Goal: Task Accomplishment & Management: Manage account settings

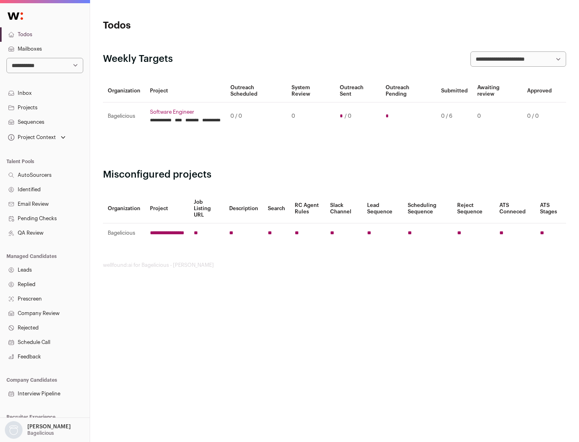
click at [45, 107] on link "Projects" at bounding box center [45, 107] width 90 height 14
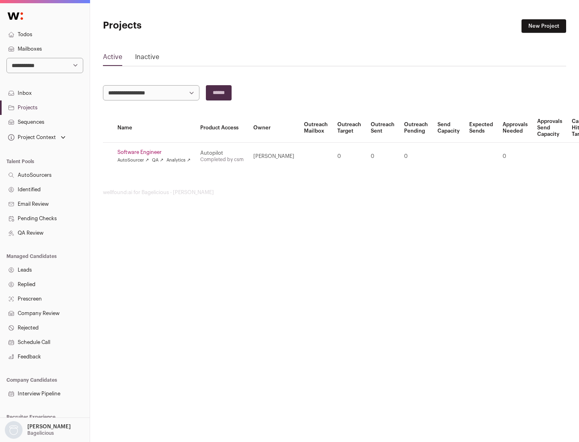
click at [156, 152] on link "Software Engineer" at bounding box center [153, 152] width 73 height 6
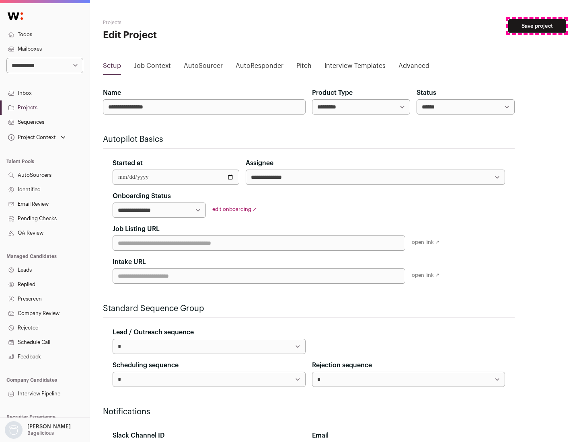
click at [537, 26] on button "Save project" at bounding box center [537, 26] width 58 height 14
